Goal: Task Accomplishment & Management: Manage account settings

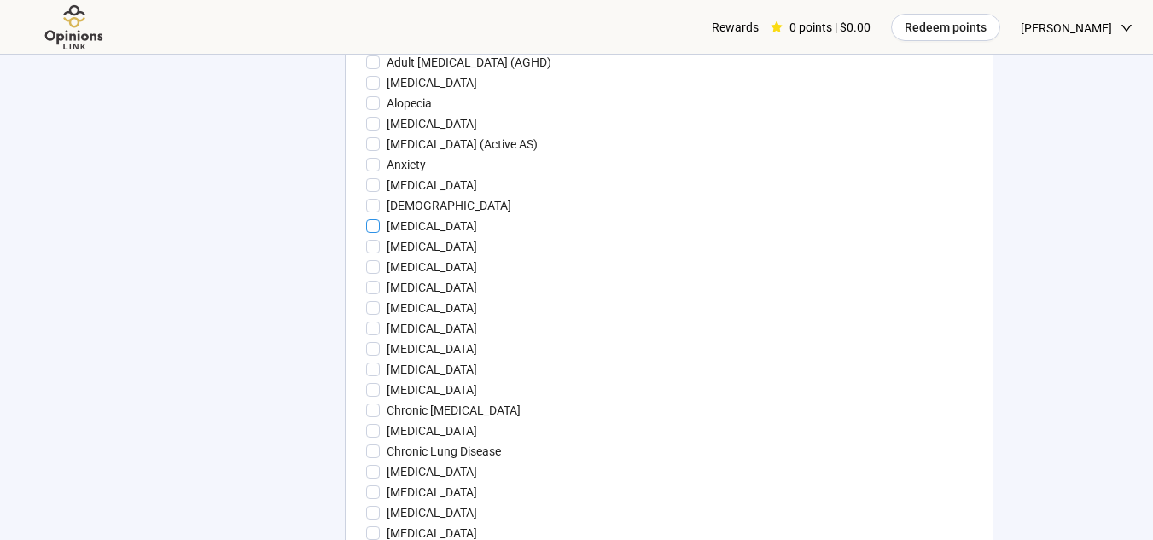
scroll to position [1680, 0]
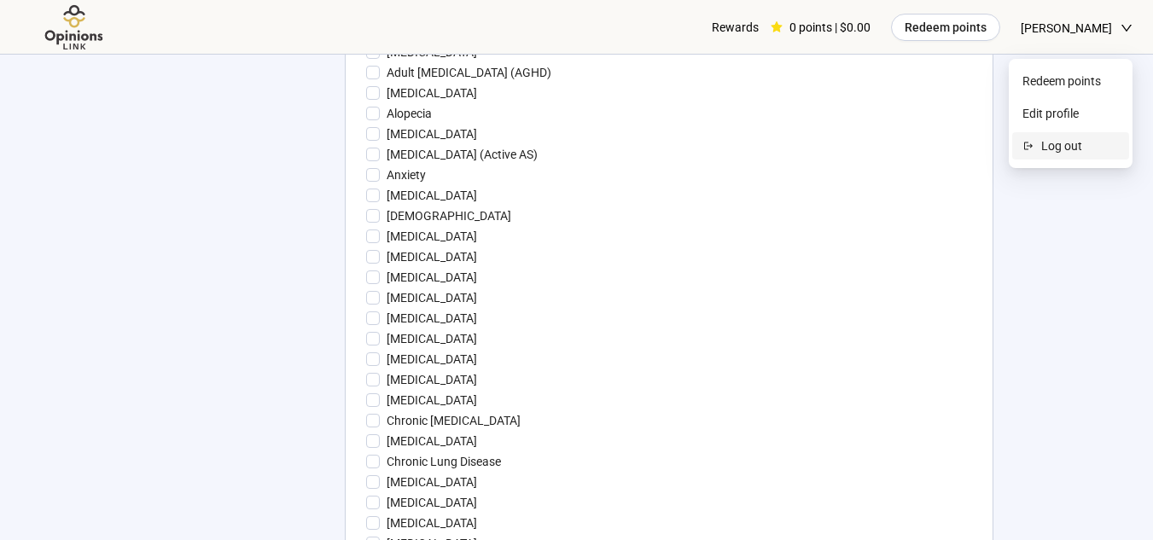
click at [1057, 142] on span "Log out" at bounding box center [1080, 146] width 78 height 19
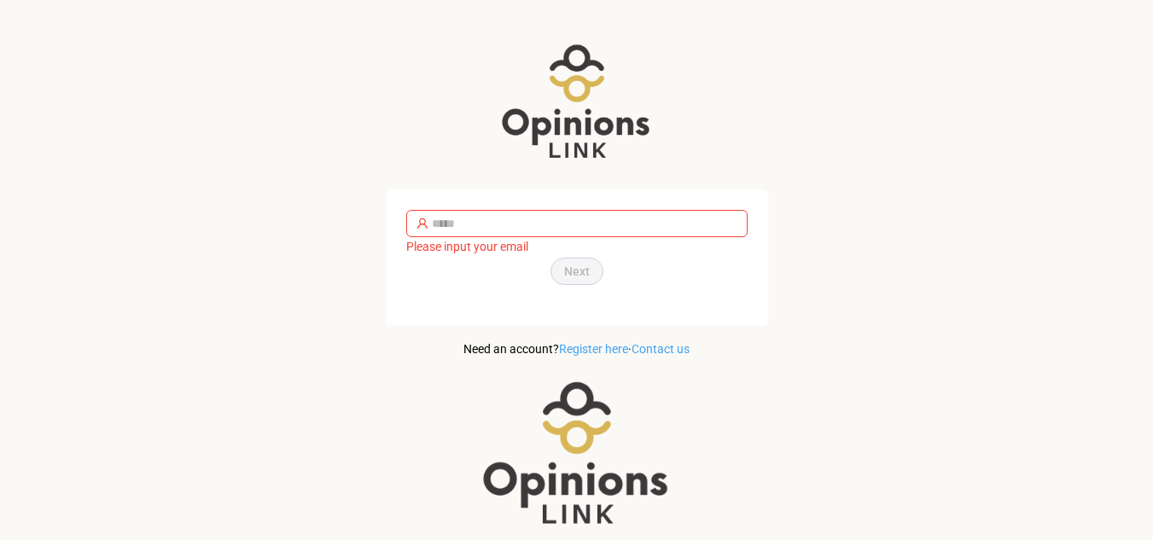
click at [271, 106] on div "Please input your email Next Forgot password Log in Need an account? Register h…" at bounding box center [576, 299] width 1153 height 599
